Goal: Information Seeking & Learning: Learn about a topic

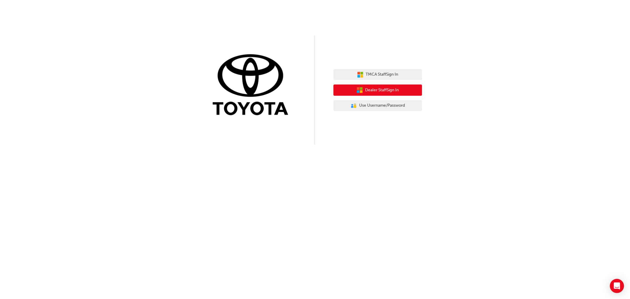
click at [375, 92] on span "Dealer Staff Sign In" at bounding box center [382, 90] width 34 height 7
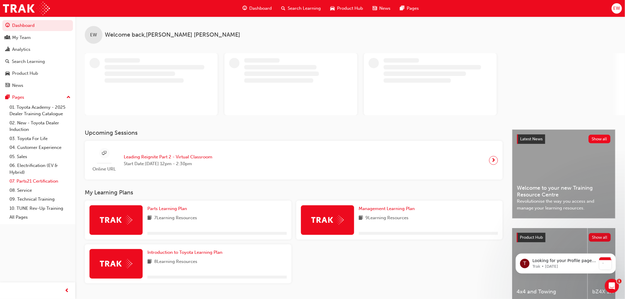
click at [36, 182] on link "07. Parts21 Certification" at bounding box center [40, 181] width 66 height 9
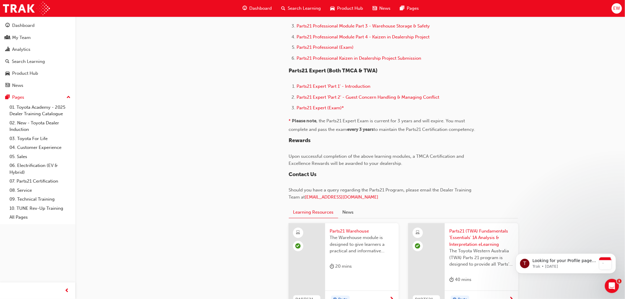
scroll to position [328, 0]
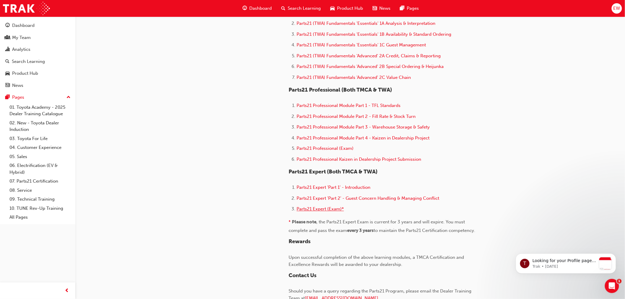
click at [338, 212] on span "Parts21 Expert (Exam)*" at bounding box center [320, 208] width 47 height 5
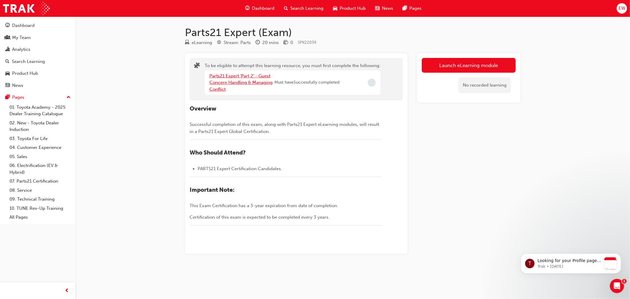
click at [236, 78] on link "Parts21 Expert 'Part 2' - Guest Concern Handling & Managing Conflict" at bounding box center [240, 82] width 63 height 19
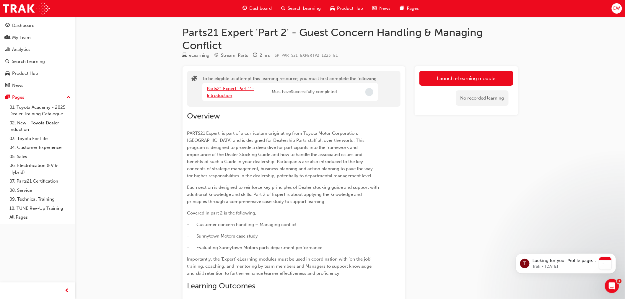
click at [219, 89] on link "Parts21 Expert 'Part 1' - Introduction" at bounding box center [230, 92] width 47 height 12
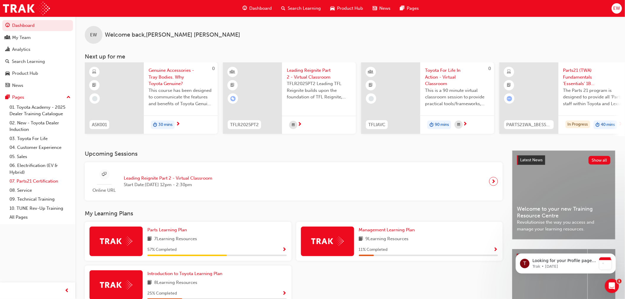
click at [35, 182] on link "07. Parts21 Certification" at bounding box center [40, 181] width 66 height 9
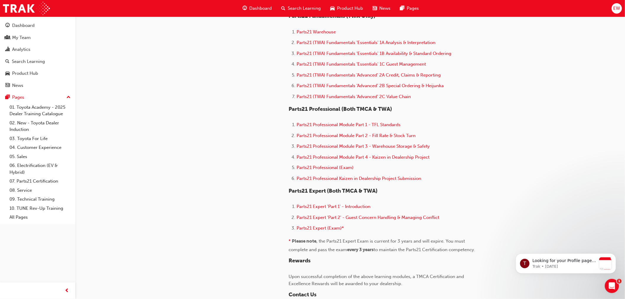
scroll to position [295, 0]
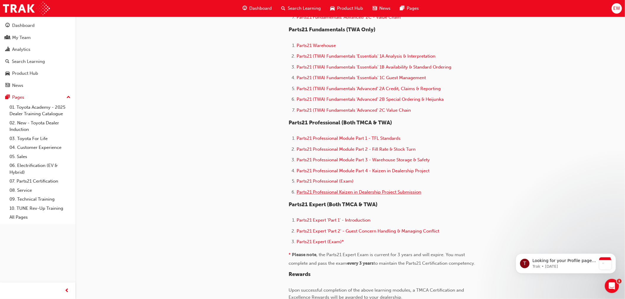
click at [320, 194] on span "Parts21 Professional Kaizen in Dealership Project Submission" at bounding box center [359, 192] width 125 height 5
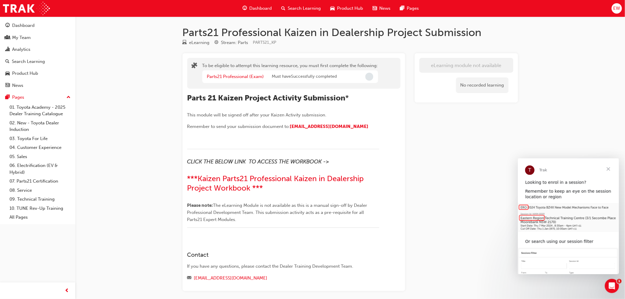
click at [611, 168] on span "Close" at bounding box center [608, 168] width 21 height 21
